Goal: Task Accomplishment & Management: Manage account settings

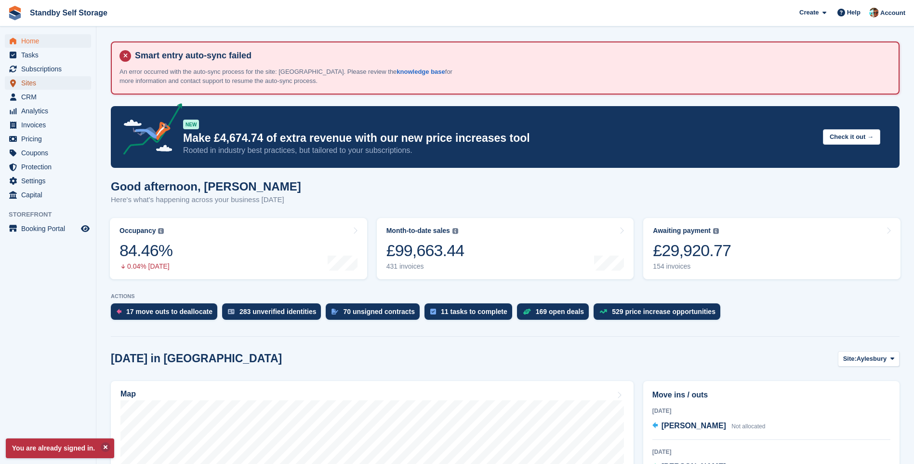
click at [26, 84] on span "Sites" at bounding box center [50, 82] width 58 height 13
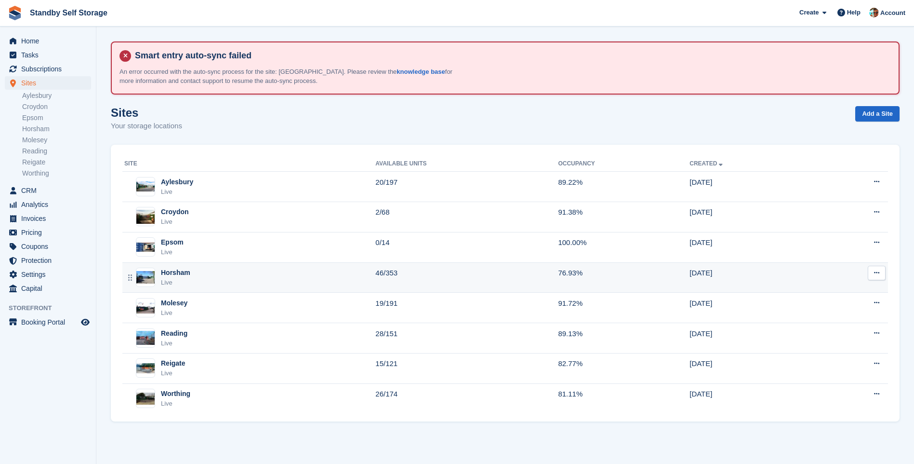
click at [172, 274] on div "Horsham" at bounding box center [175, 272] width 29 height 10
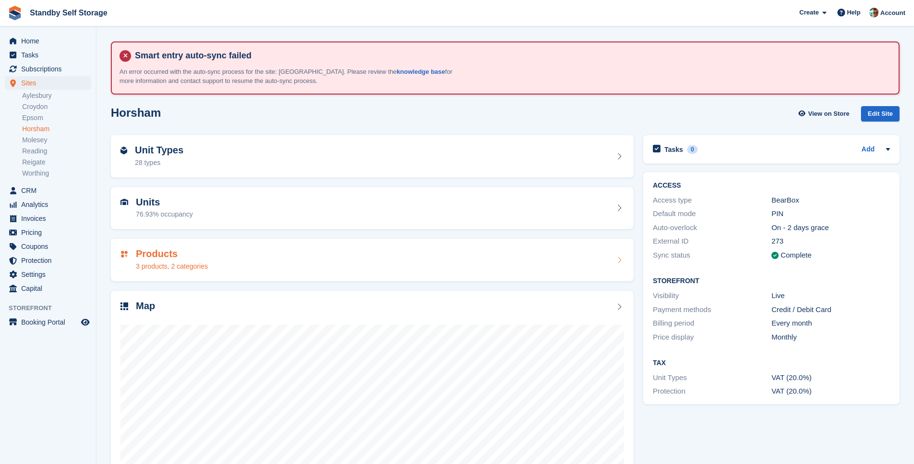
click at [532, 274] on div "Unit Types 28 types Units 76.93% occupancy Products 3 products, 2 categories Map" at bounding box center [372, 324] width 532 height 389
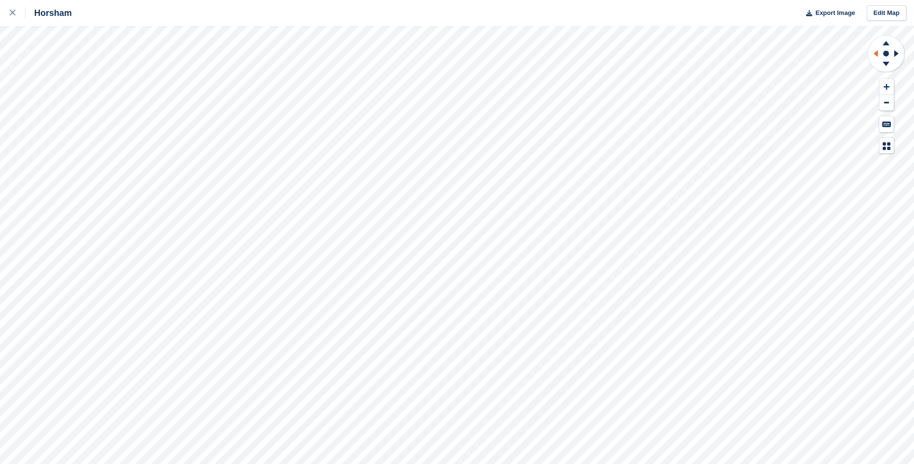
click at [870, 54] on icon at bounding box center [874, 53] width 12 height 25
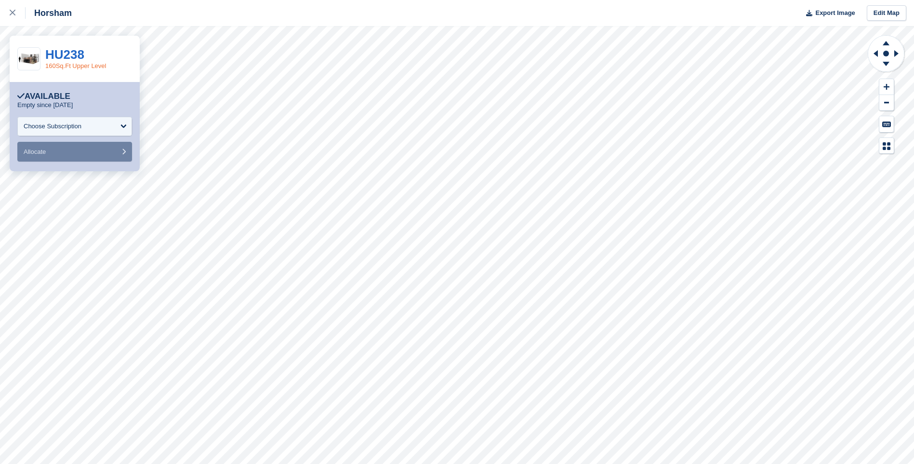
click at [76, 66] on link "160Sq.Ft Upper Level" at bounding box center [75, 65] width 61 height 7
click at [74, 54] on link "HU238" at bounding box center [64, 54] width 39 height 14
click at [66, 56] on link "HU238" at bounding box center [64, 54] width 39 height 14
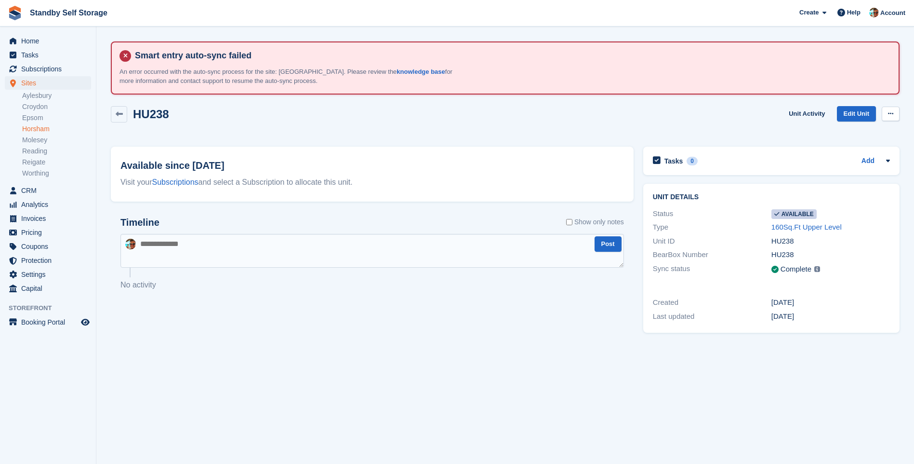
click at [891, 113] on icon at bounding box center [890, 113] width 5 height 6
click at [841, 127] on p "Make unavailable" at bounding box center [853, 132] width 84 height 13
click at [255, 253] on textarea at bounding box center [371, 251] width 503 height 34
type textarea "*****"
click at [612, 243] on button "Post" at bounding box center [608, 244] width 27 height 16
